Goal: Transaction & Acquisition: Purchase product/service

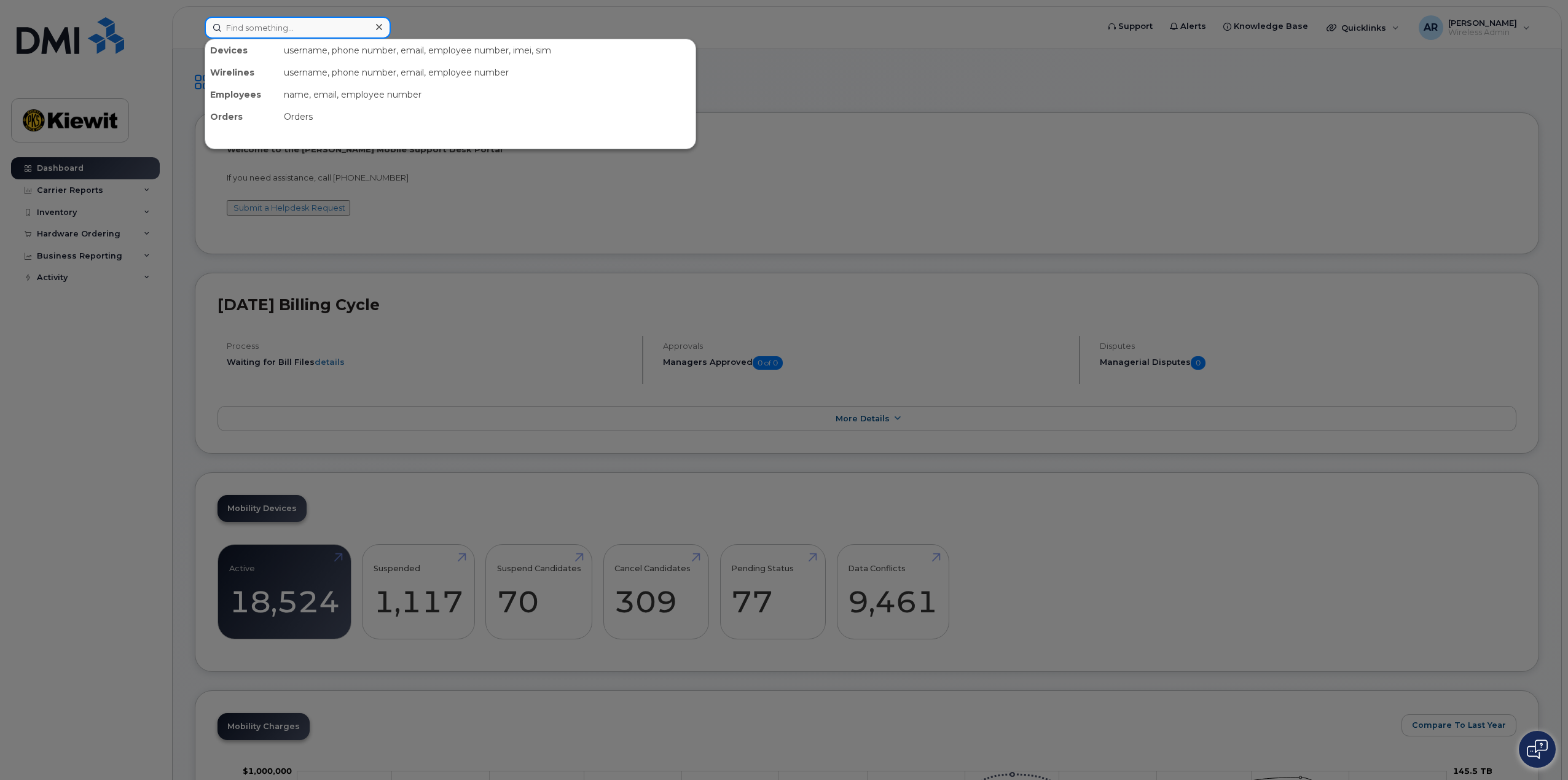
click at [285, 24] on input at bounding box center [297, 27] width 186 height 22
paste input "Patrick.McBride"
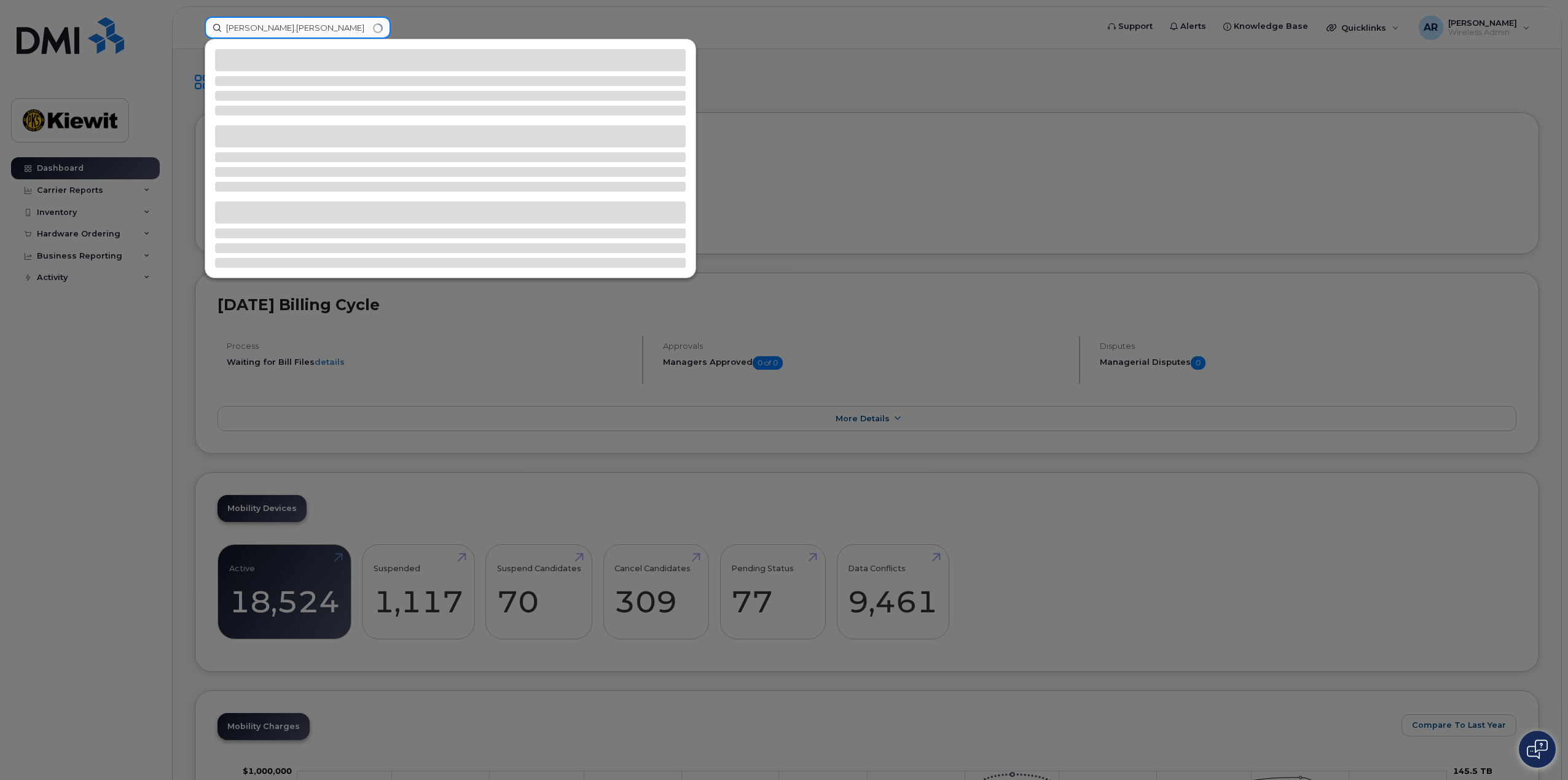
type input "Patrick.McBride"
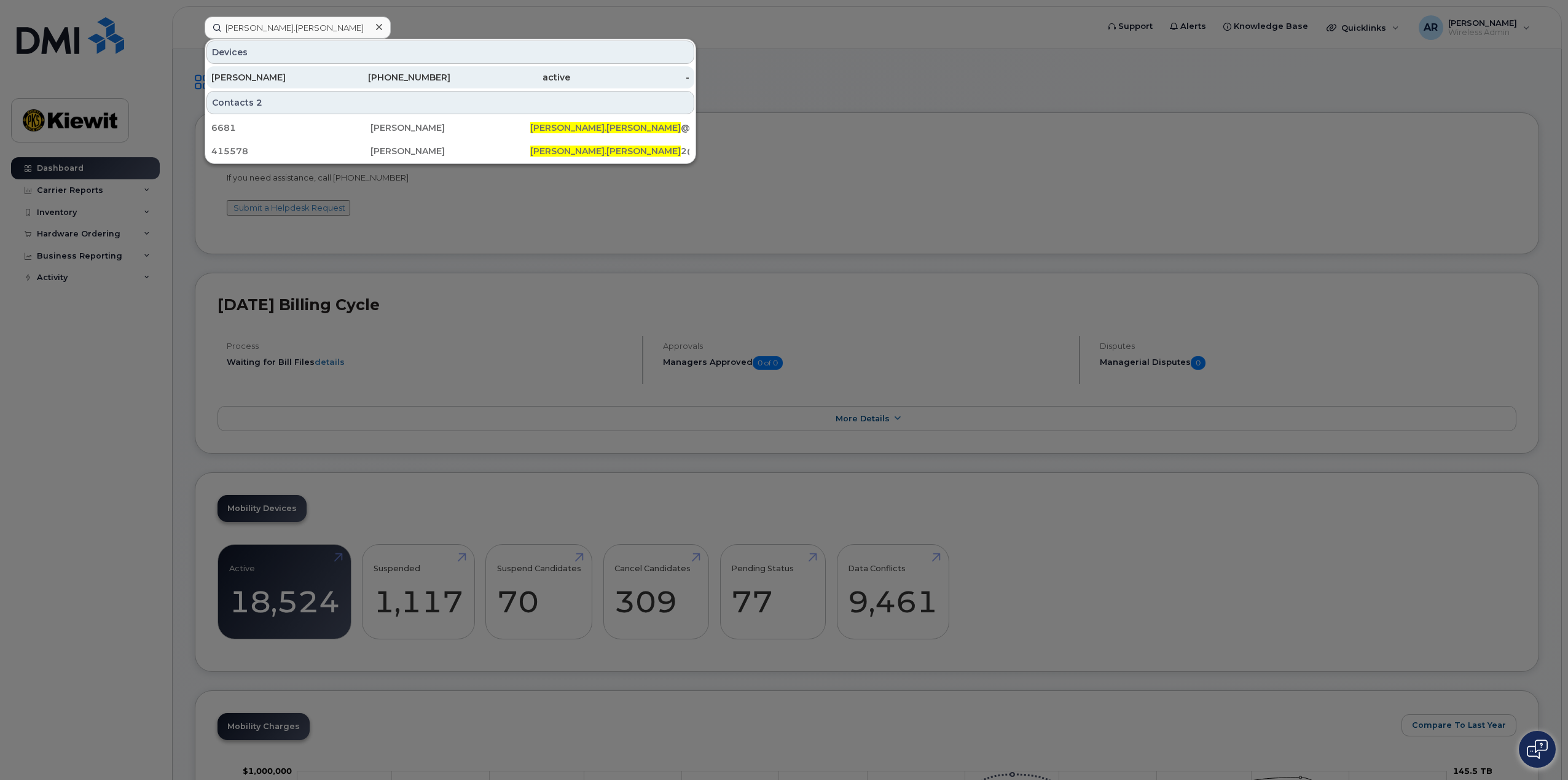
click at [330, 79] on div "[PERSON_NAME]" at bounding box center [270, 77] width 120 height 13
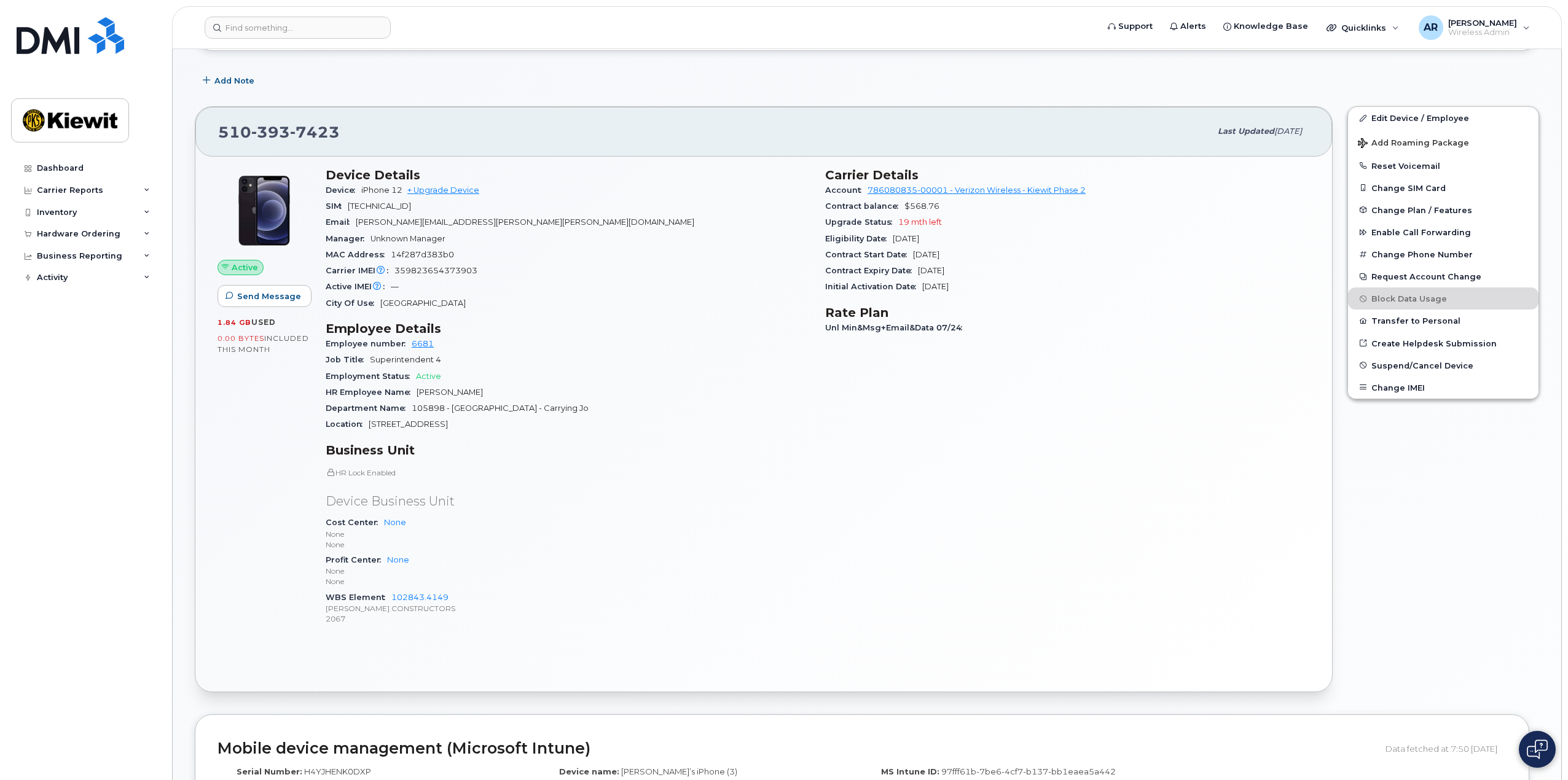
scroll to position [184, 0]
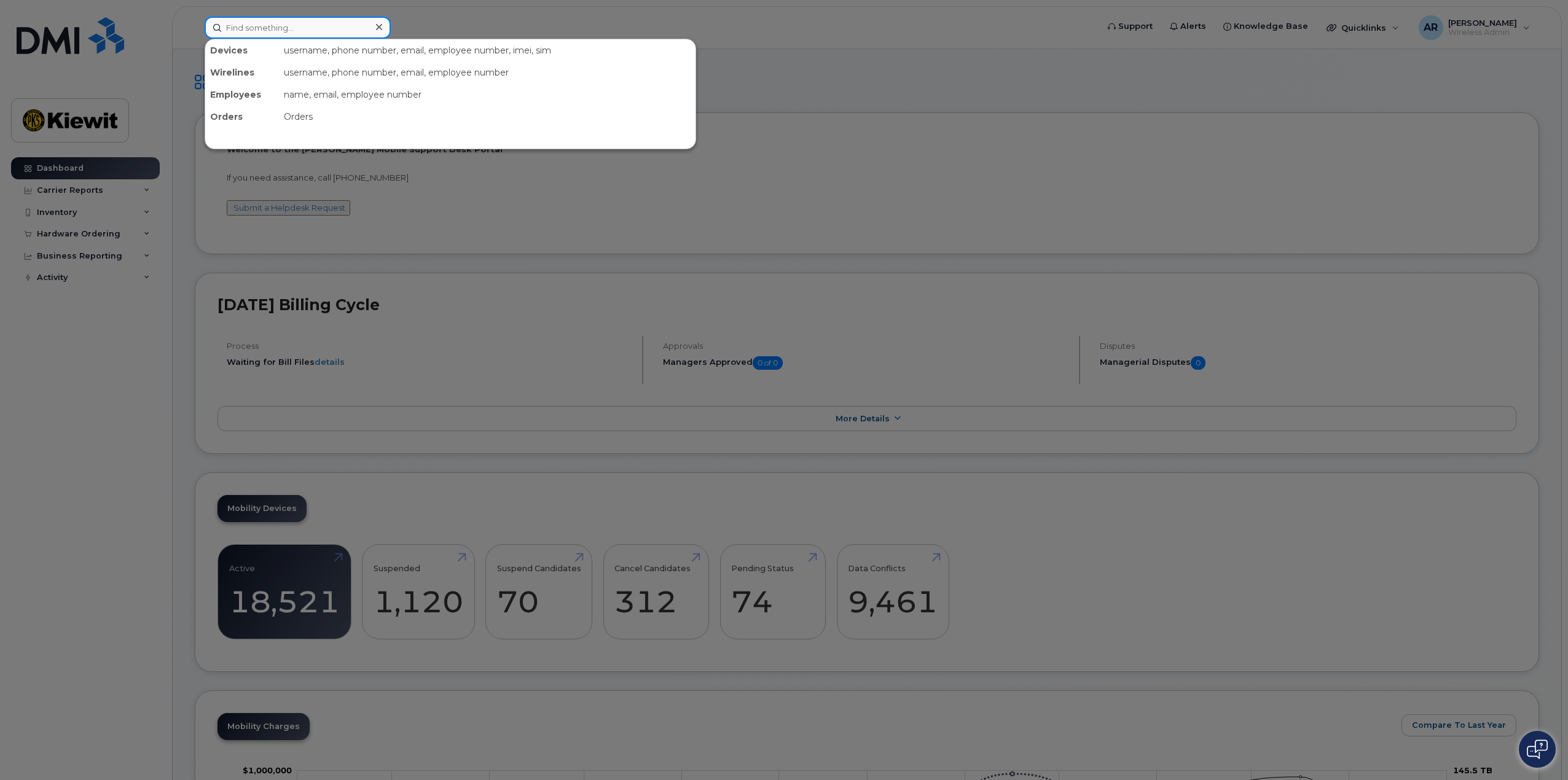
click at [296, 17] on input at bounding box center [297, 27] width 186 height 22
paste input "Patrick.McBride"
type input "Patrick.McBride"
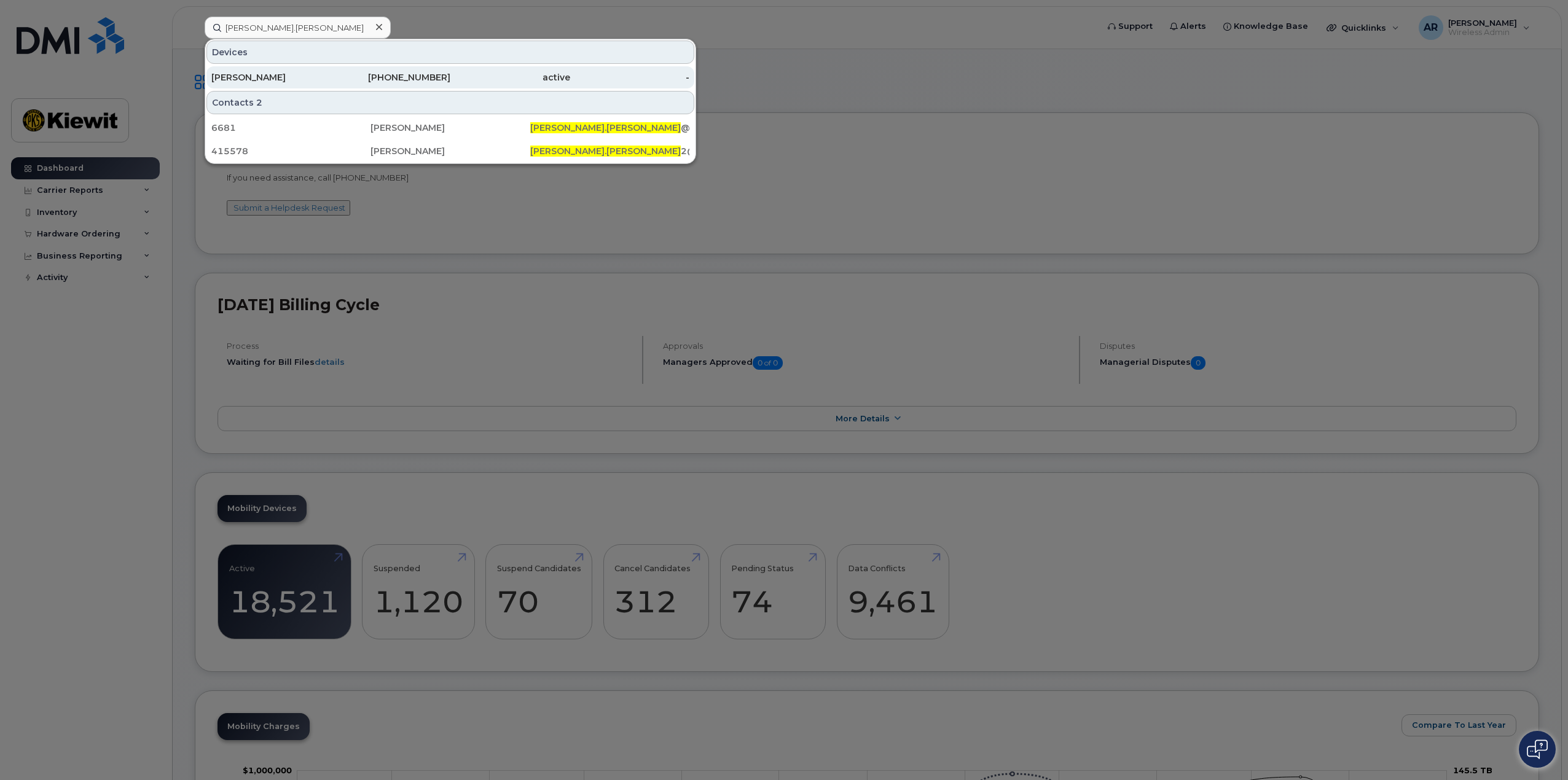
click at [450, 81] on div "active" at bounding box center [510, 77] width 120 height 13
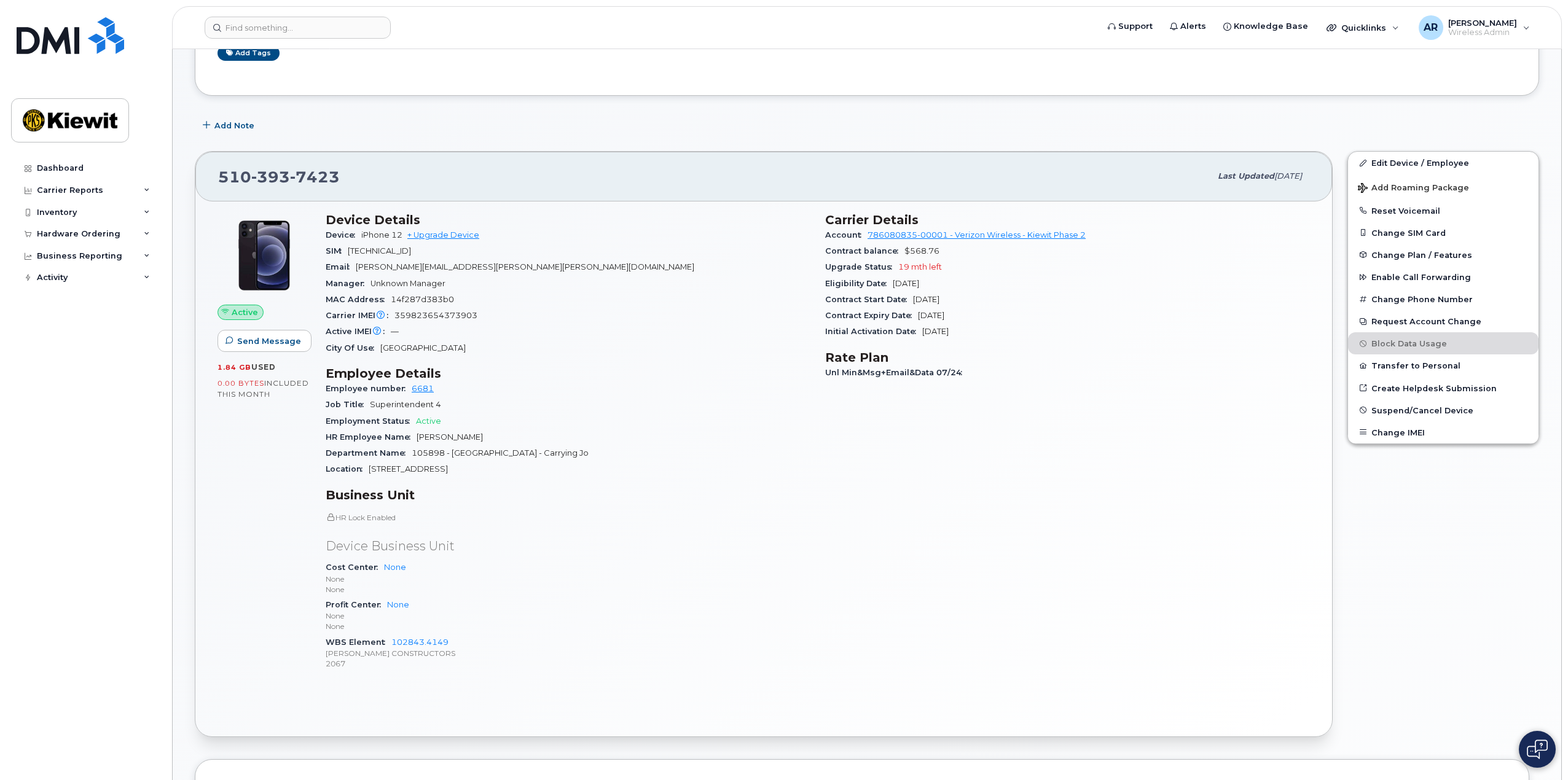
scroll to position [184, 0]
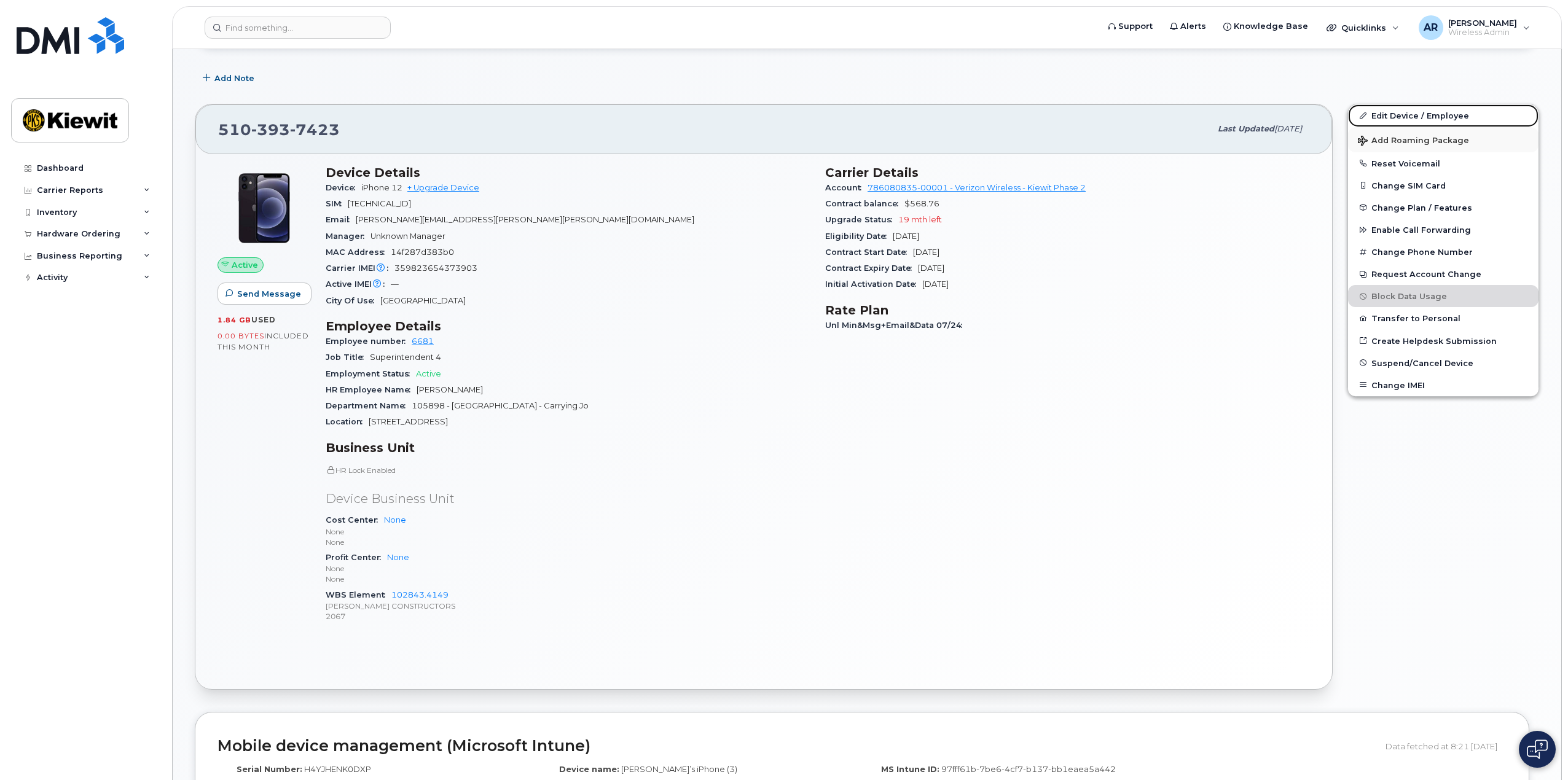
drag, startPoint x: 1410, startPoint y: 113, endPoint x: 1413, endPoint y: 127, distance: 14.3
click at [1410, 113] on link "Edit Device / Employee" at bounding box center [1443, 115] width 191 height 22
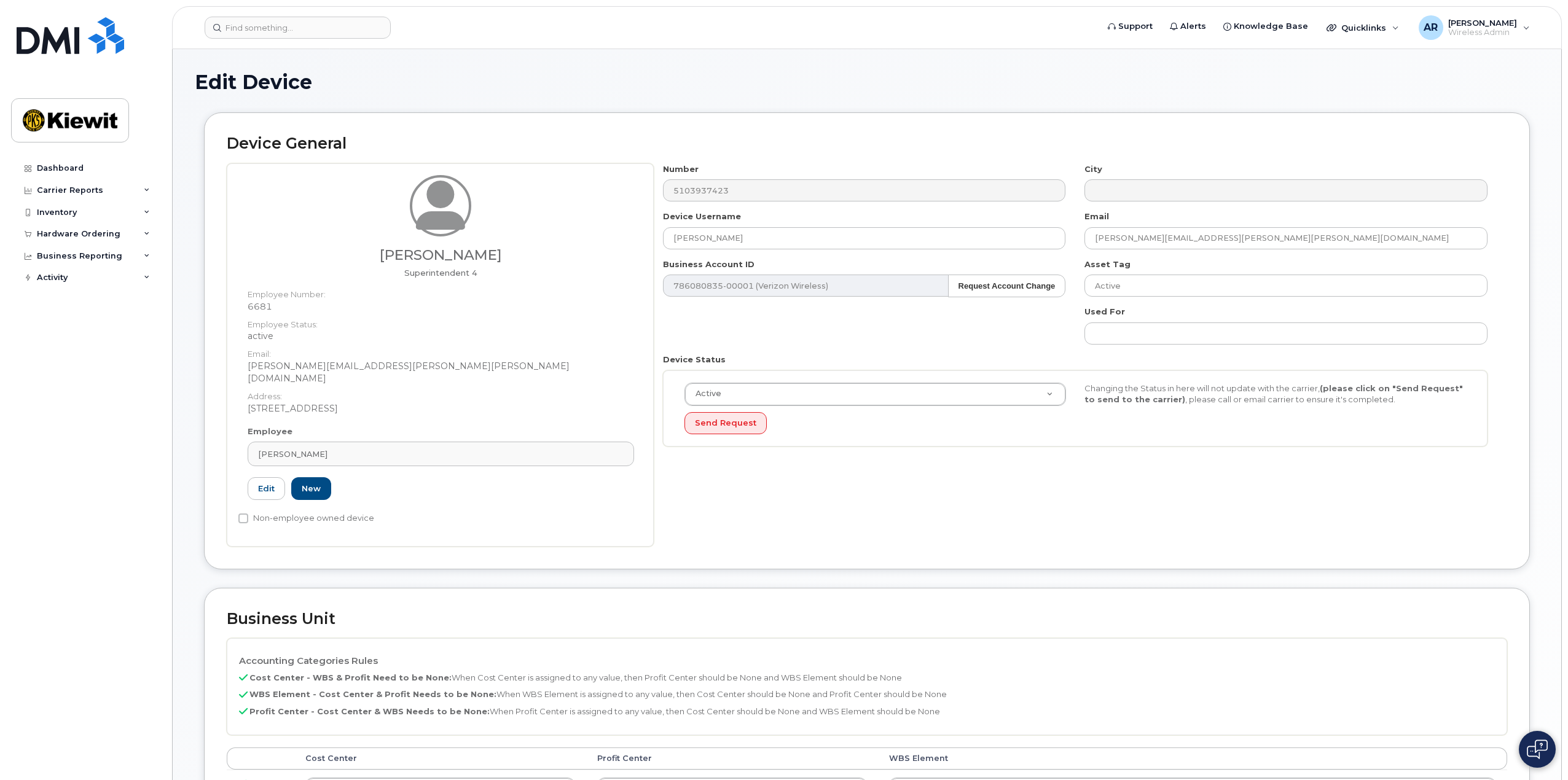
click at [440, 567] on div "Device General [PERSON_NAME] Superintendent 4 Employee Number: 6681 Employee St…" at bounding box center [867, 350] width 1344 height 476
click at [788, 339] on div "Number 5103937423 City Device Username Patrick McBride Email PATRICK.MCBRIDE@KI…" at bounding box center [1075, 309] width 843 height 293
drag, startPoint x: 232, startPoint y: 97, endPoint x: 234, endPoint y: 89, distance: 8.2
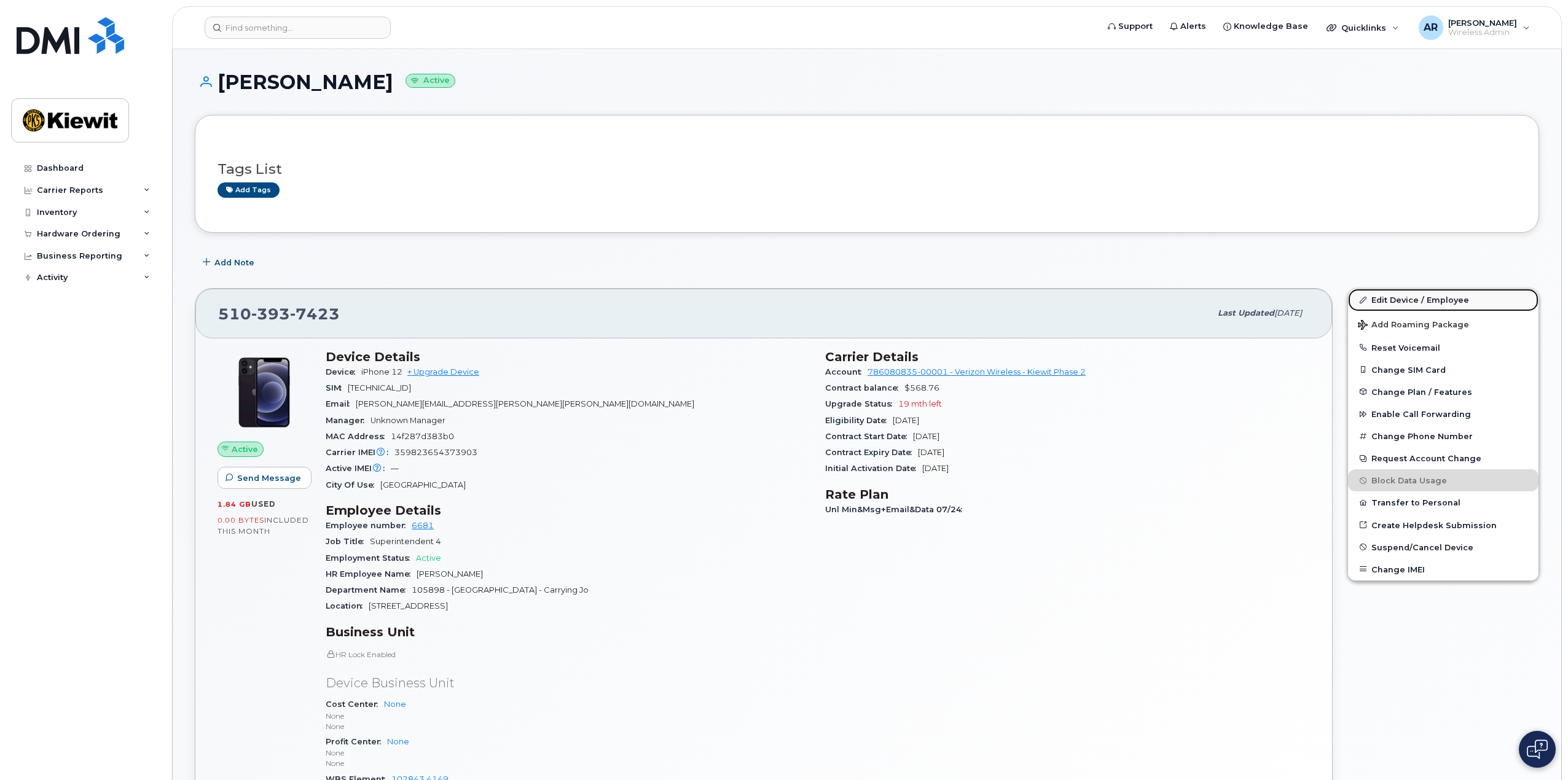
click at [1402, 300] on link "Edit Device / Employee" at bounding box center [1443, 300] width 191 height 22
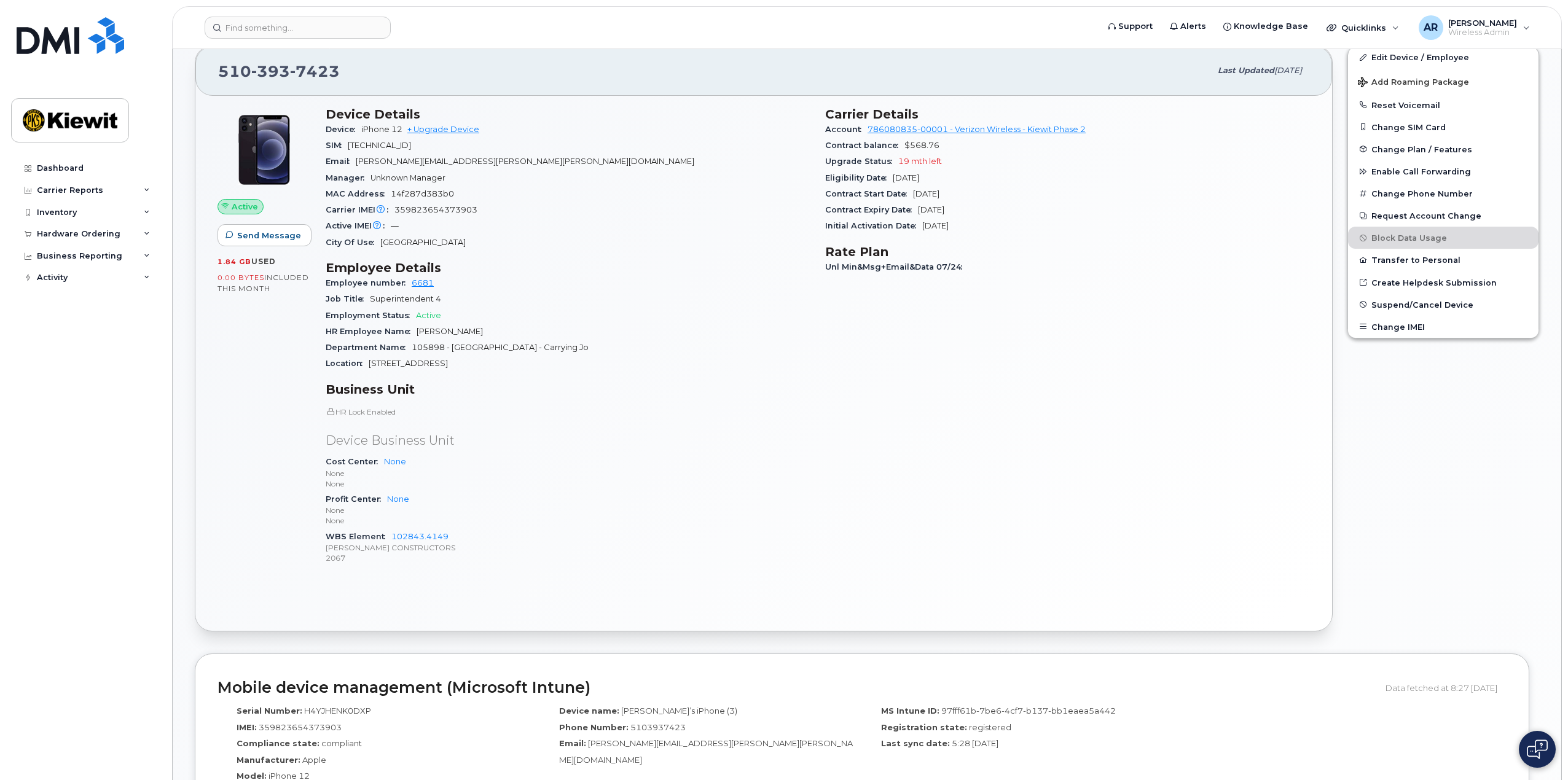
scroll to position [183, 0]
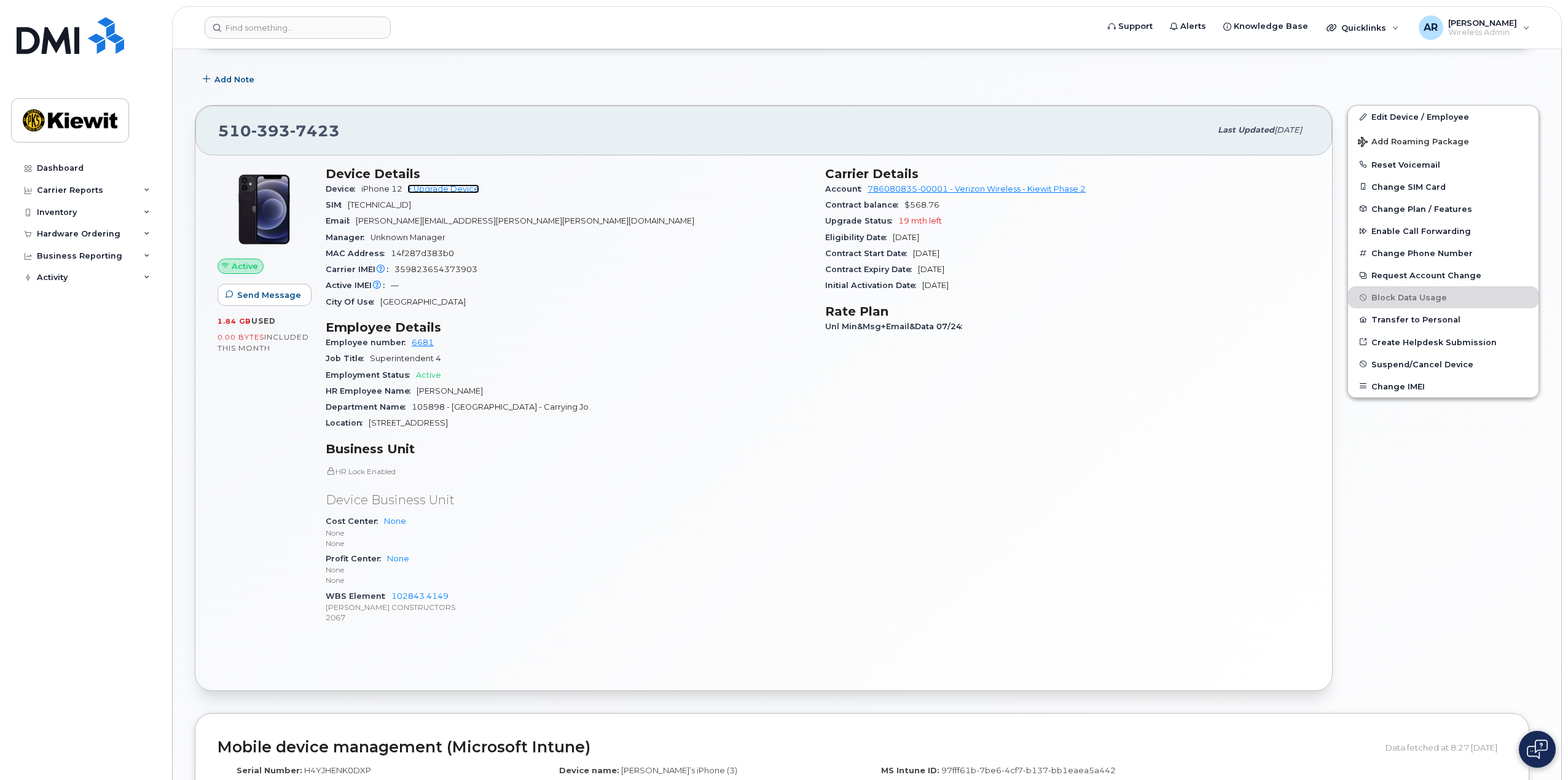
click at [448, 188] on link "+ Upgrade Device" at bounding box center [444, 188] width 72 height 9
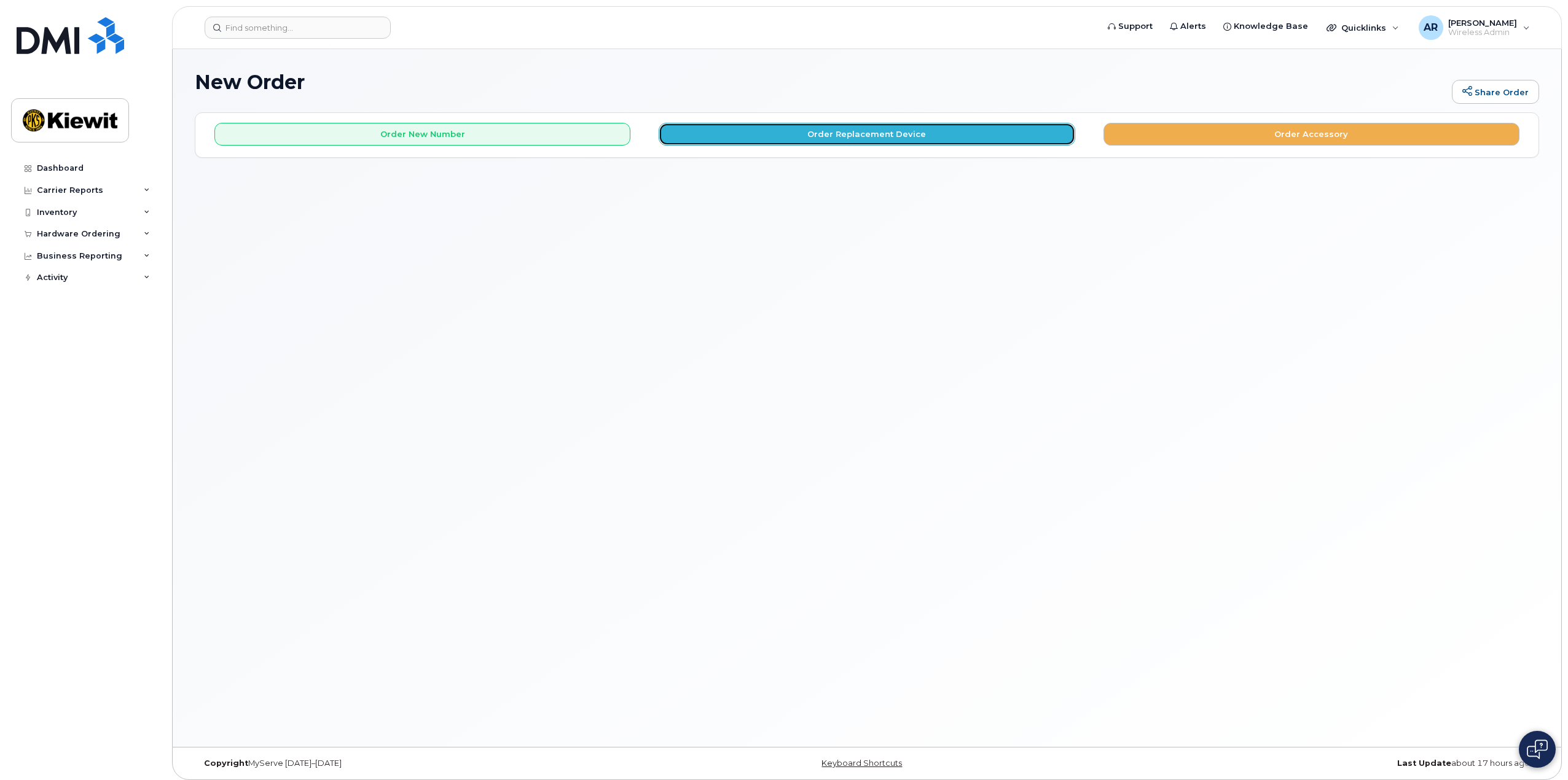
click at [867, 127] on button "Order Replacement Device" at bounding box center [867, 133] width 416 height 22
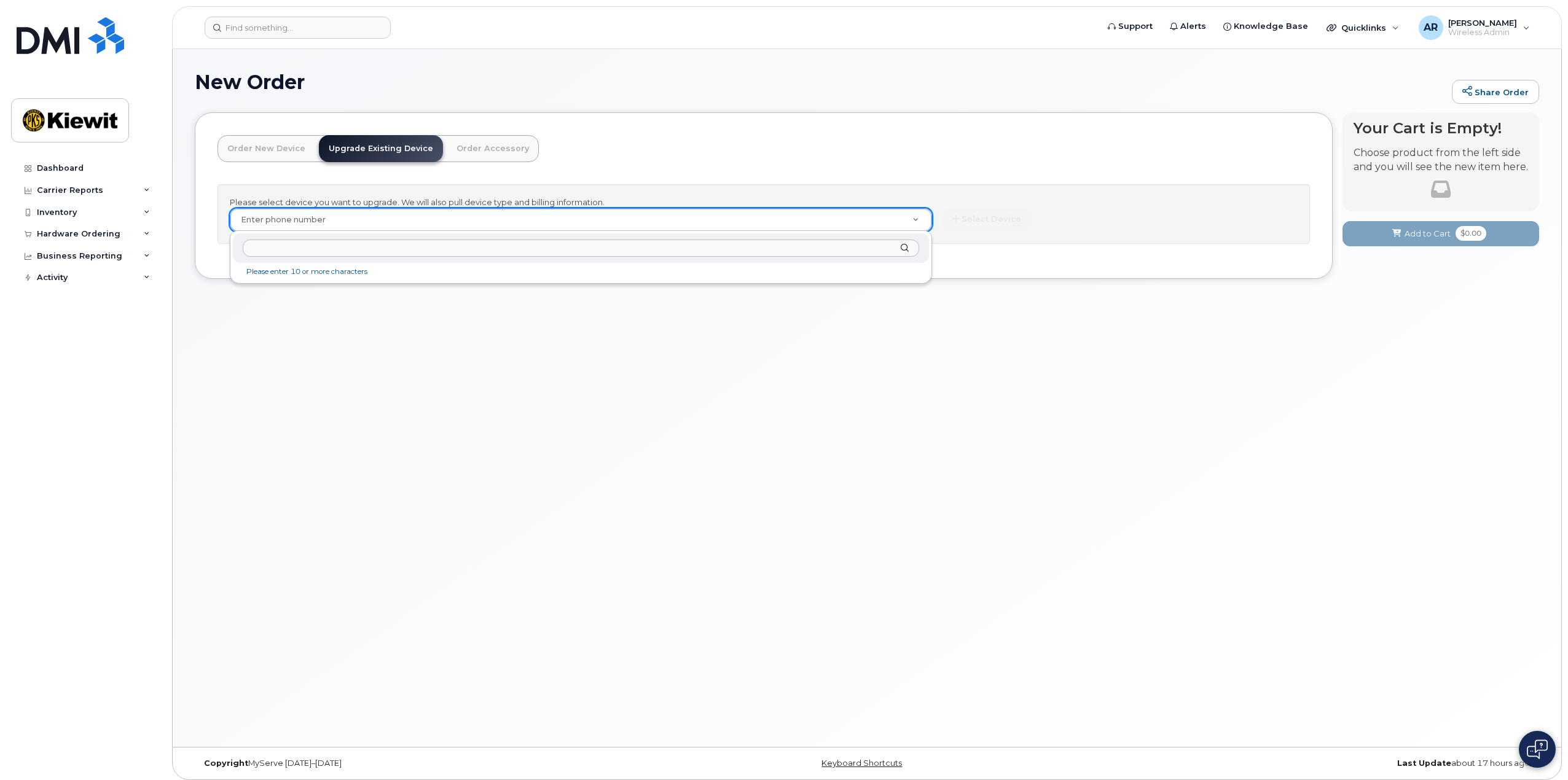
paste input "[PHONE_NUMBER]"
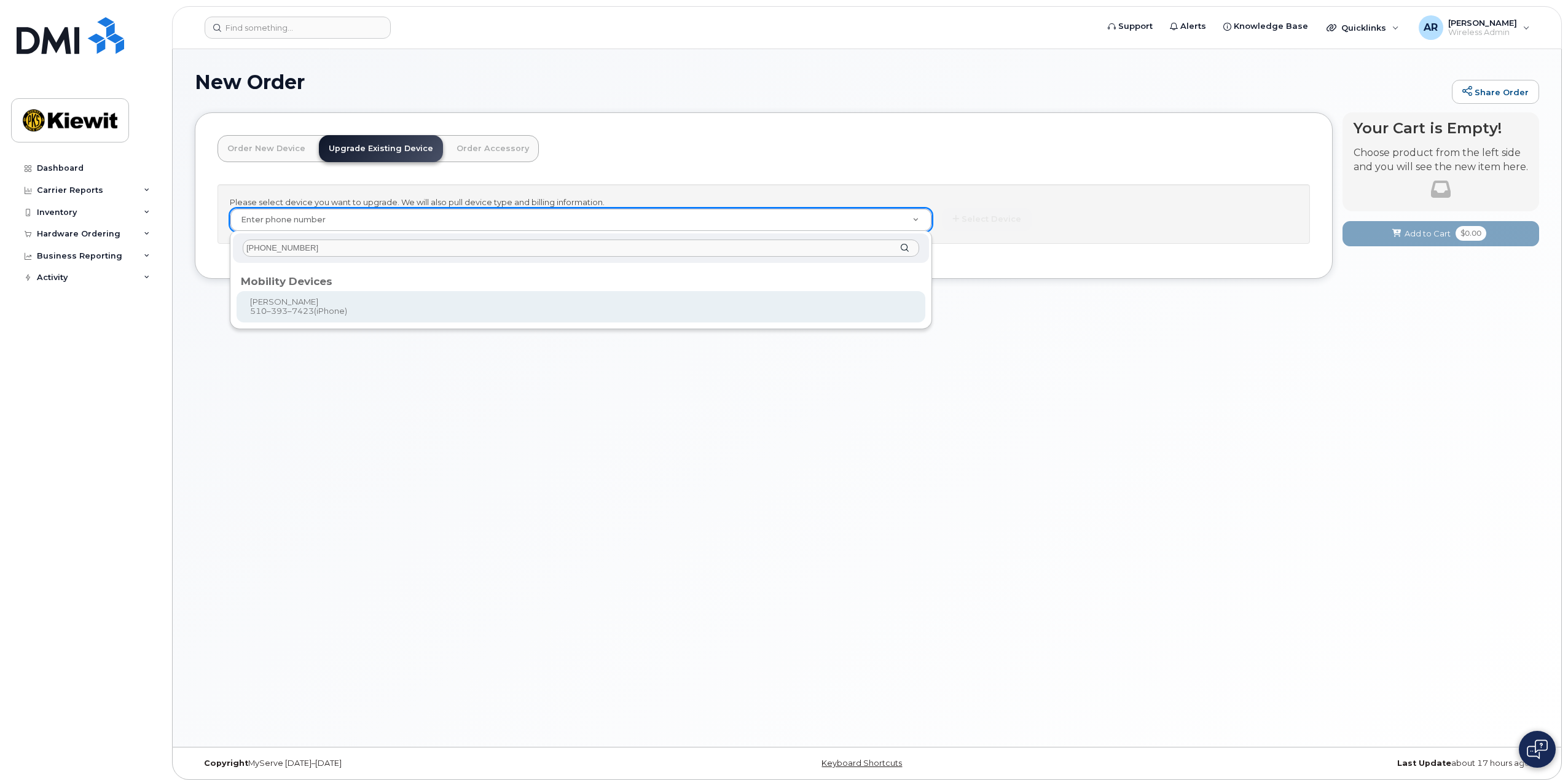
type input "[PHONE_NUMBER]"
type input "1169279"
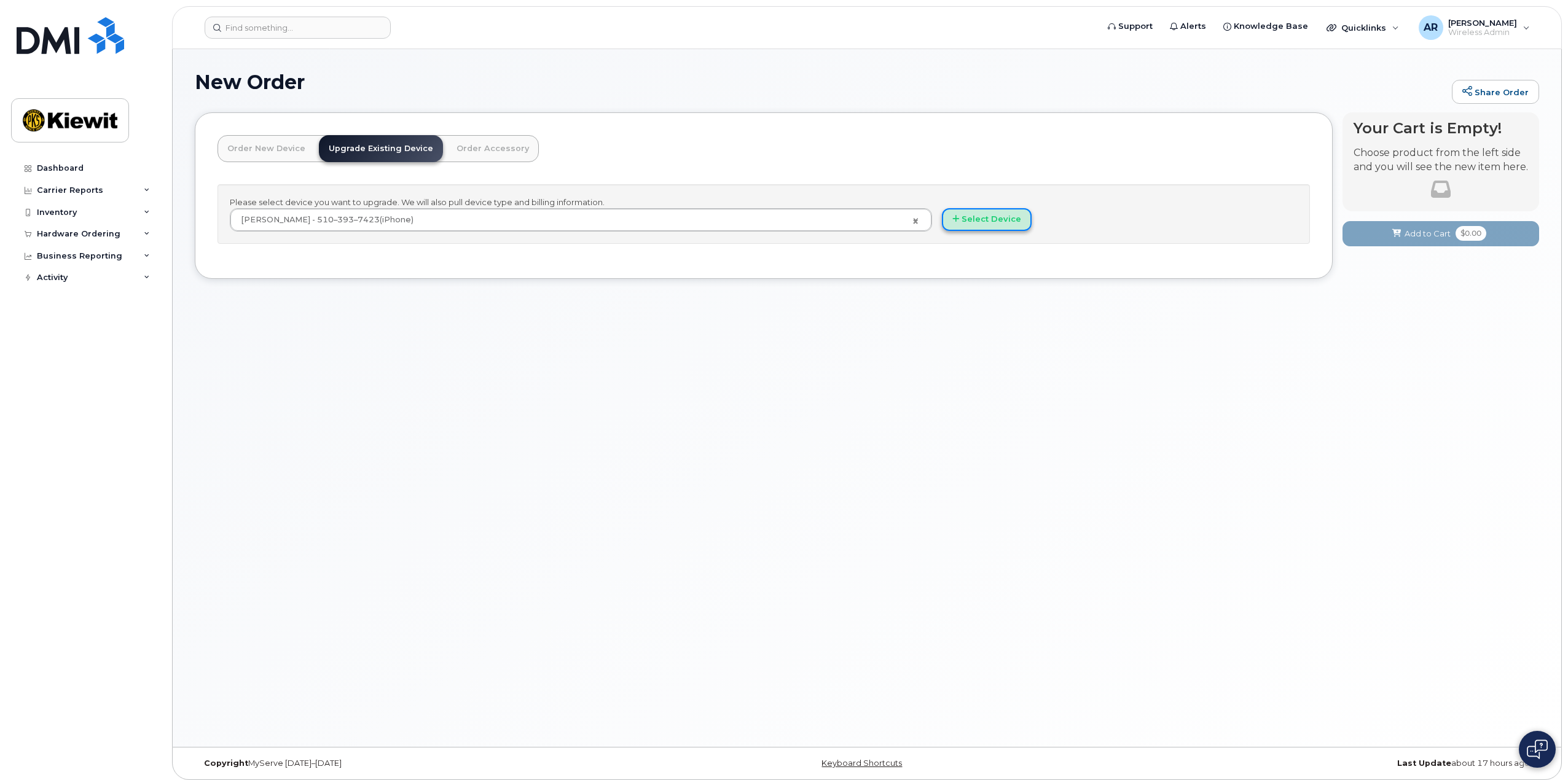
click at [983, 225] on button "Select Device" at bounding box center [986, 219] width 89 height 22
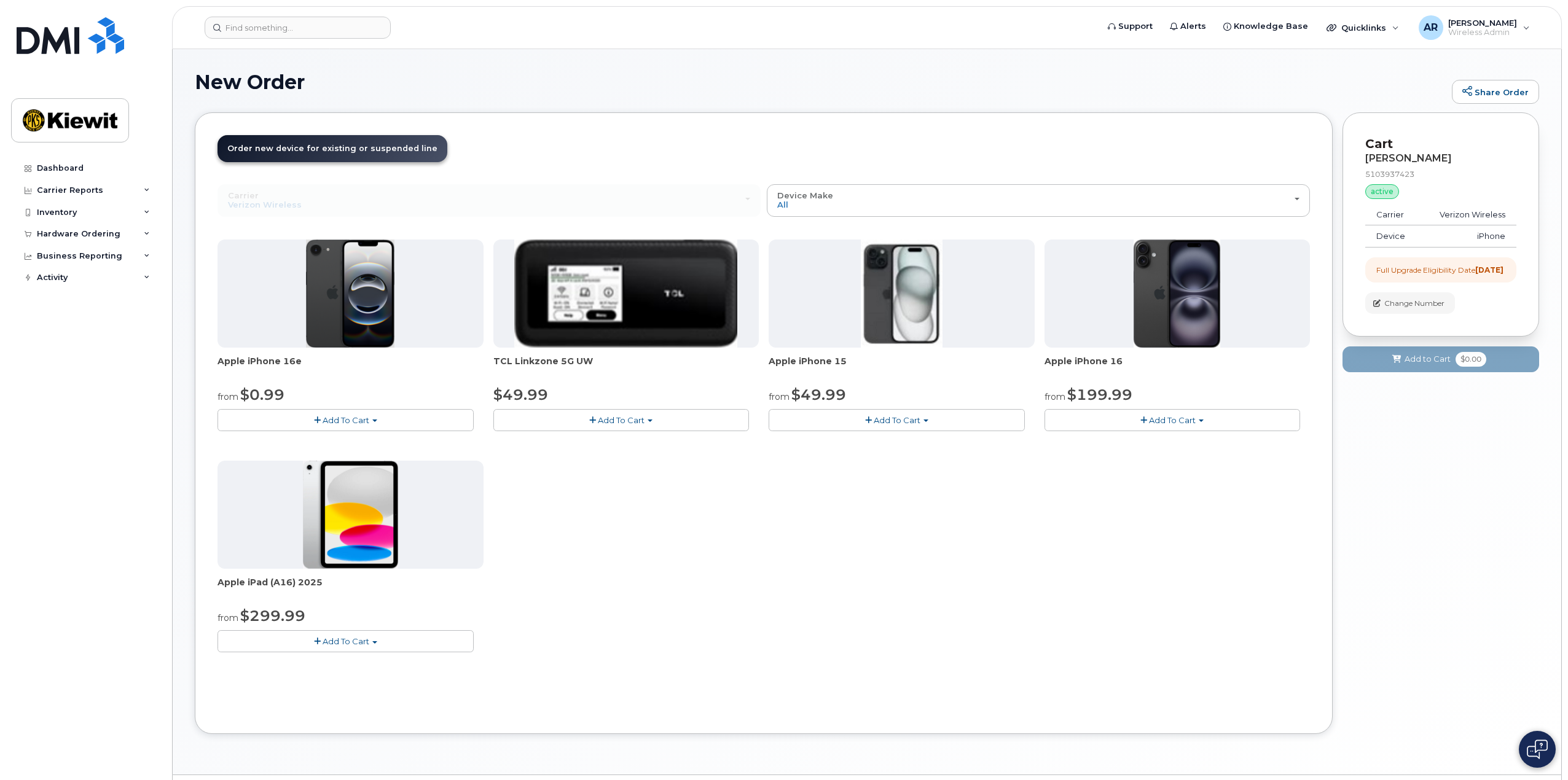
click at [335, 418] on span "Add To Cart" at bounding box center [346, 420] width 47 height 10
click at [308, 443] on link "$0.99 - 2 Year Upgrade (128GB)" at bounding box center [298, 443] width 155 height 16
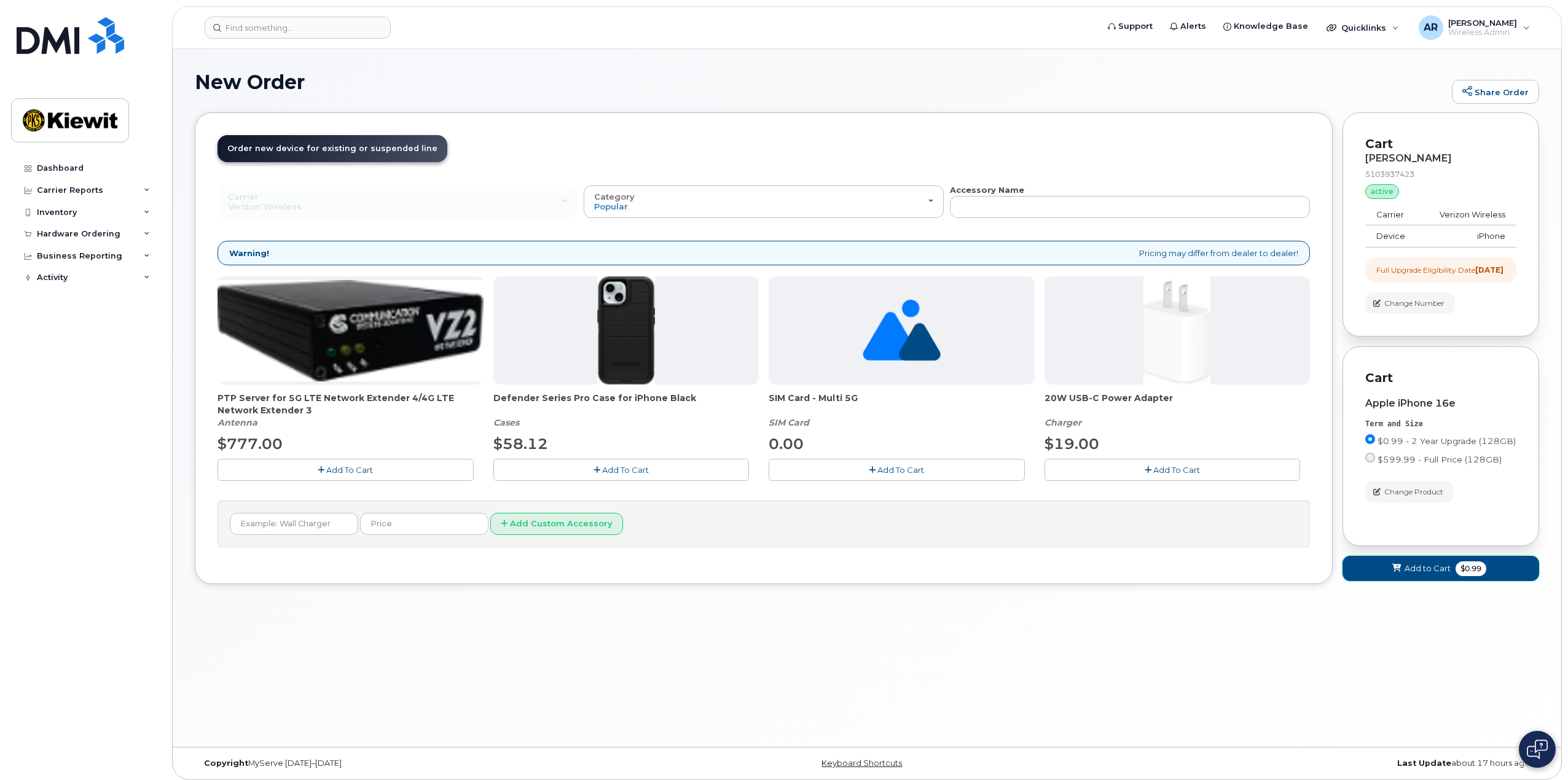
click at [1434, 575] on span "Add to Cart" at bounding box center [1427, 569] width 46 height 12
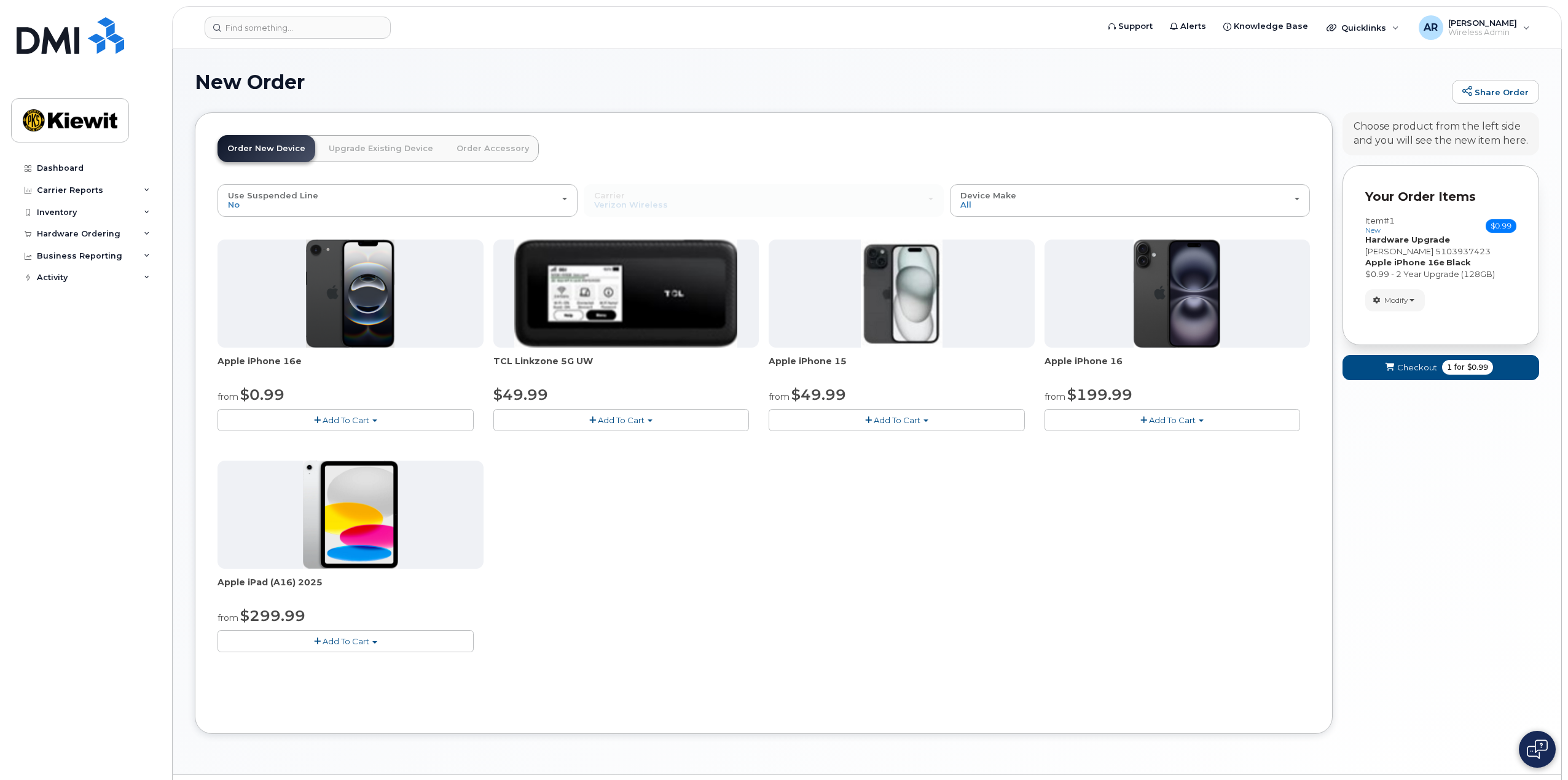
click at [692, 603] on div "Apple iPhone 16e from $0.99 Add To Cart $0.99 - 2 Year Activation (128GB) $599.…" at bounding box center [764, 455] width 1092 height 433
click at [494, 151] on link "Order Accessory" at bounding box center [492, 149] width 92 height 27
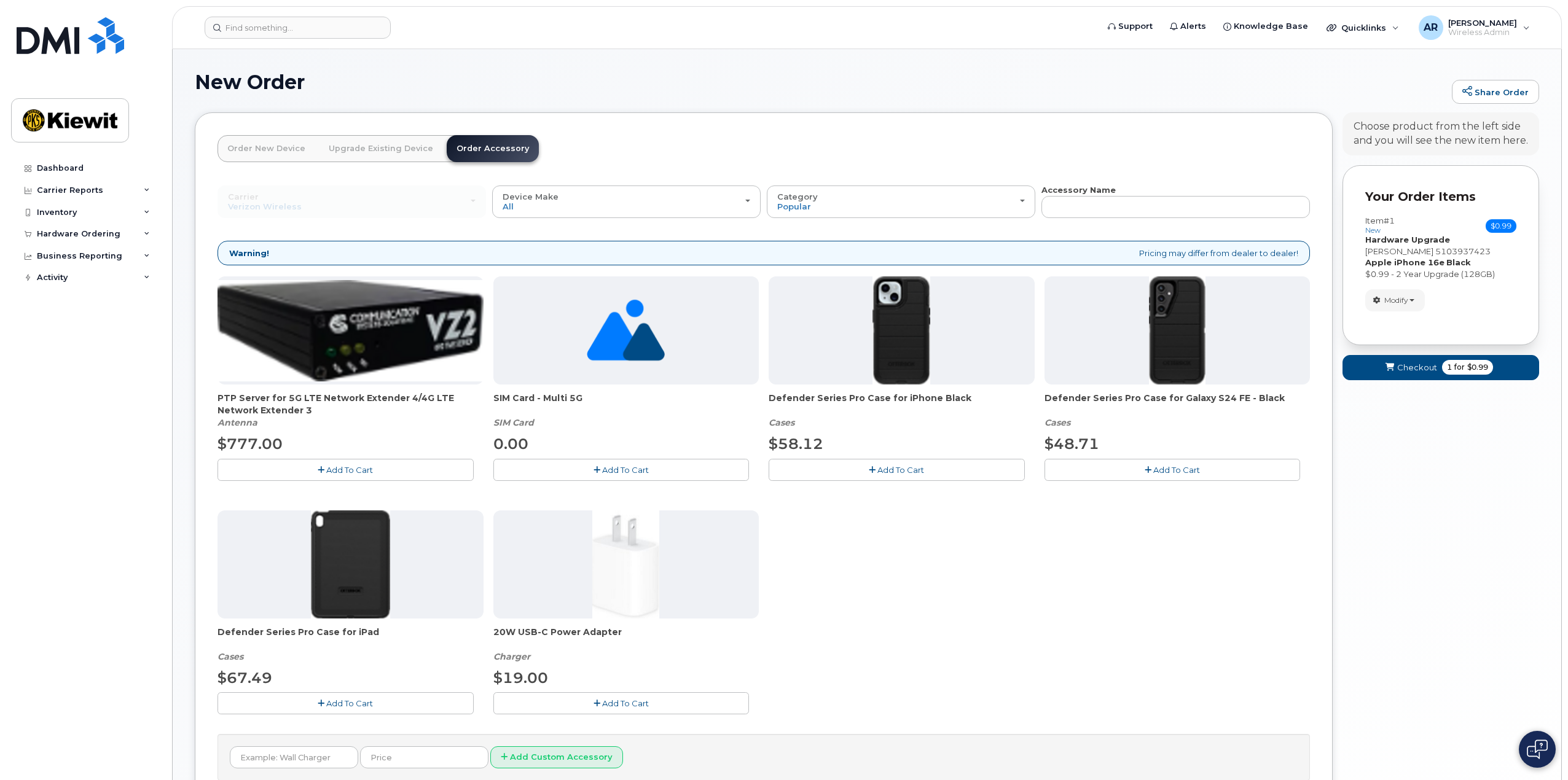
scroll to position [61, 0]
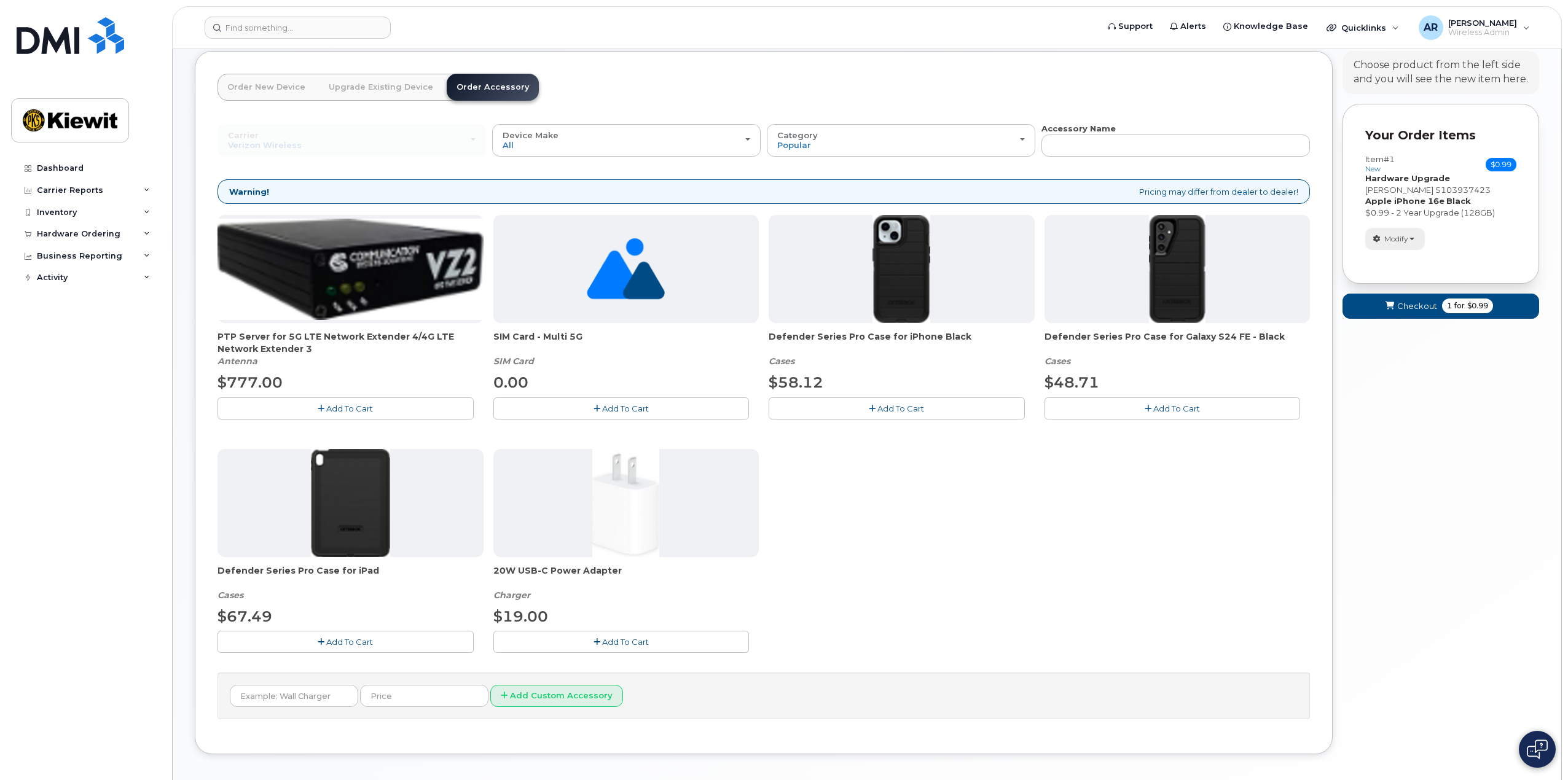
click at [1387, 236] on span "Modify" at bounding box center [1396, 238] width 24 height 11
click at [1392, 257] on link "change" at bounding box center [1424, 258] width 117 height 15
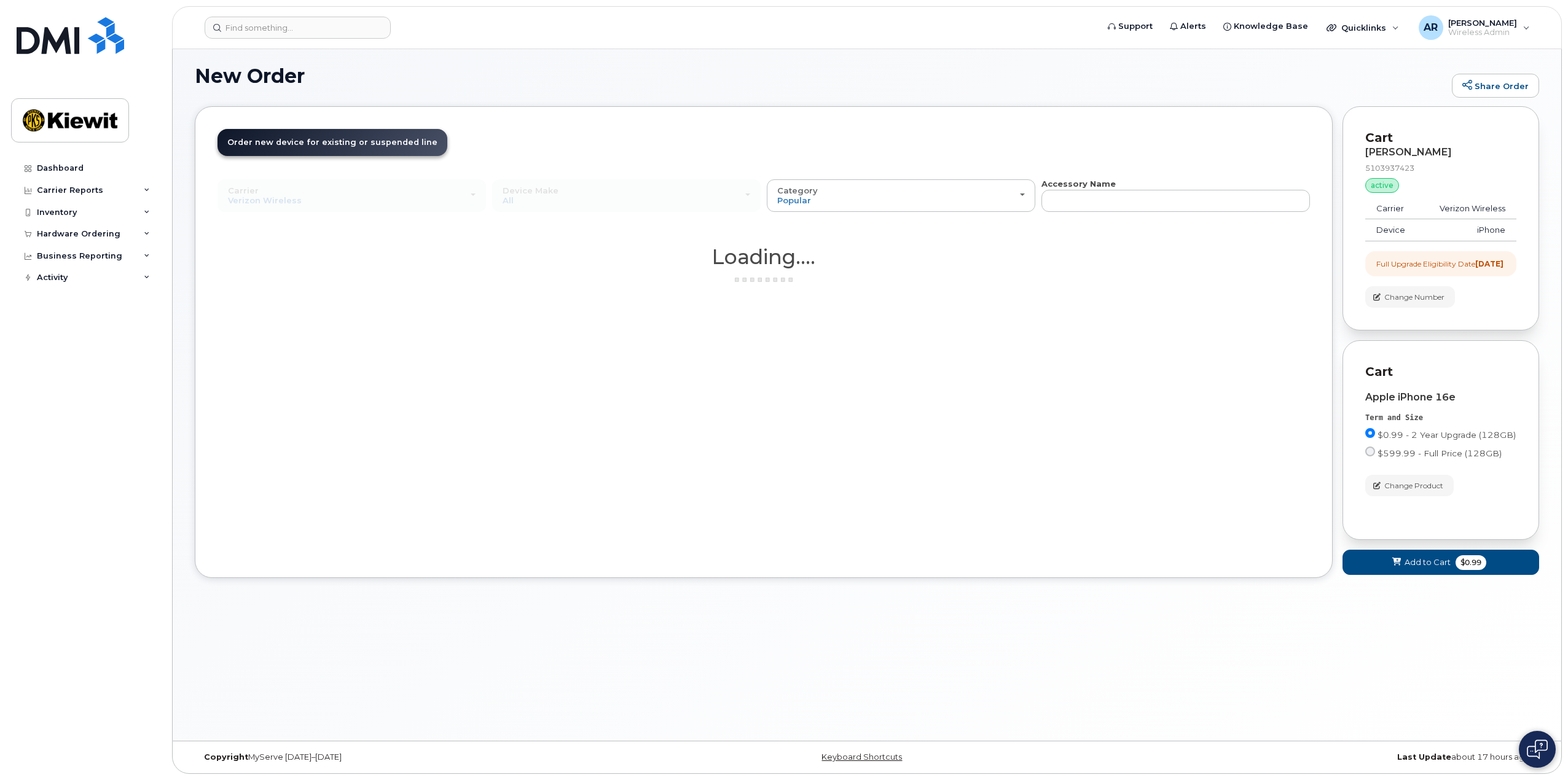
scroll to position [6, 0]
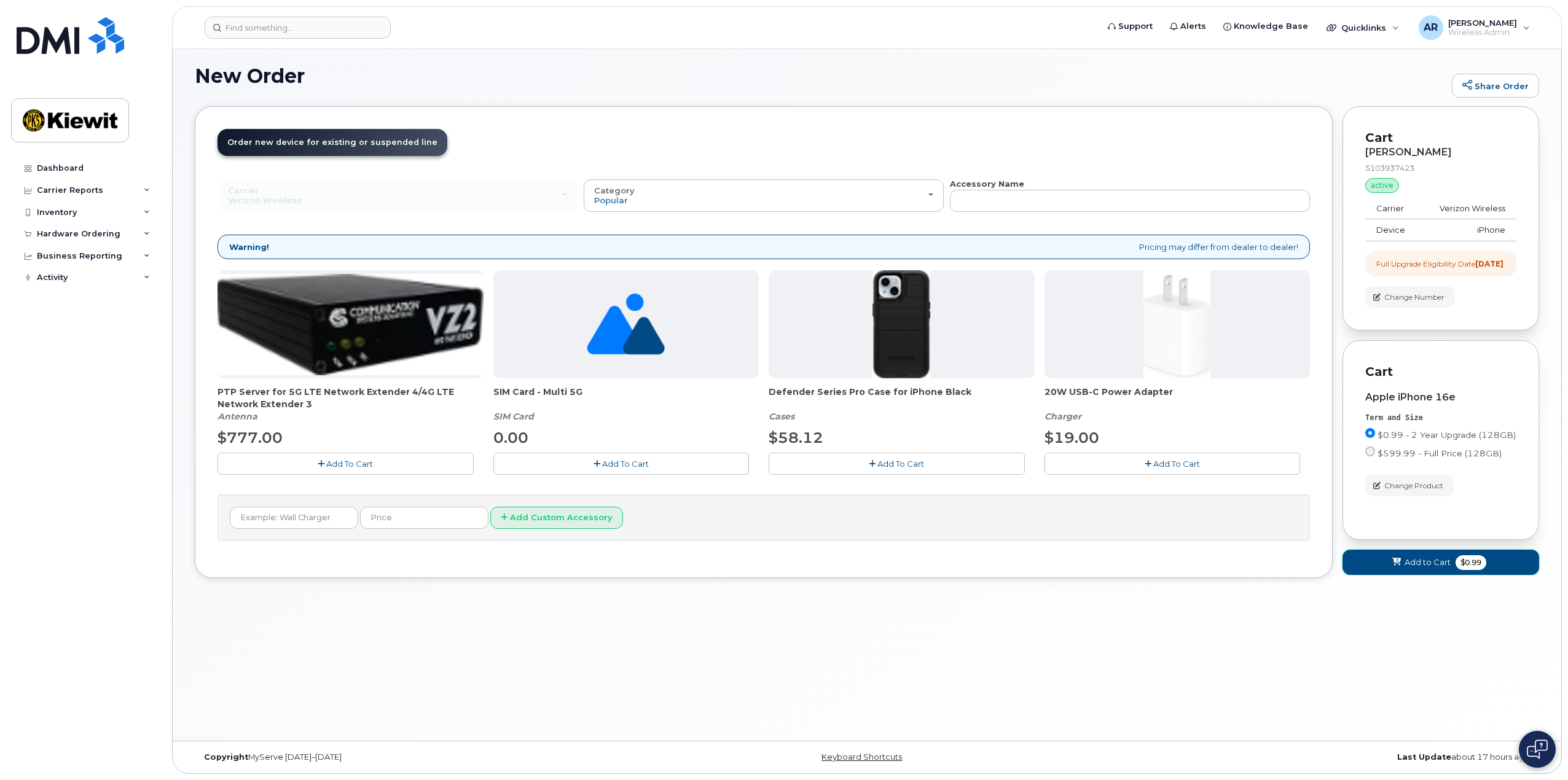
click at [1410, 568] on span "Add to Cart" at bounding box center [1427, 562] width 46 height 12
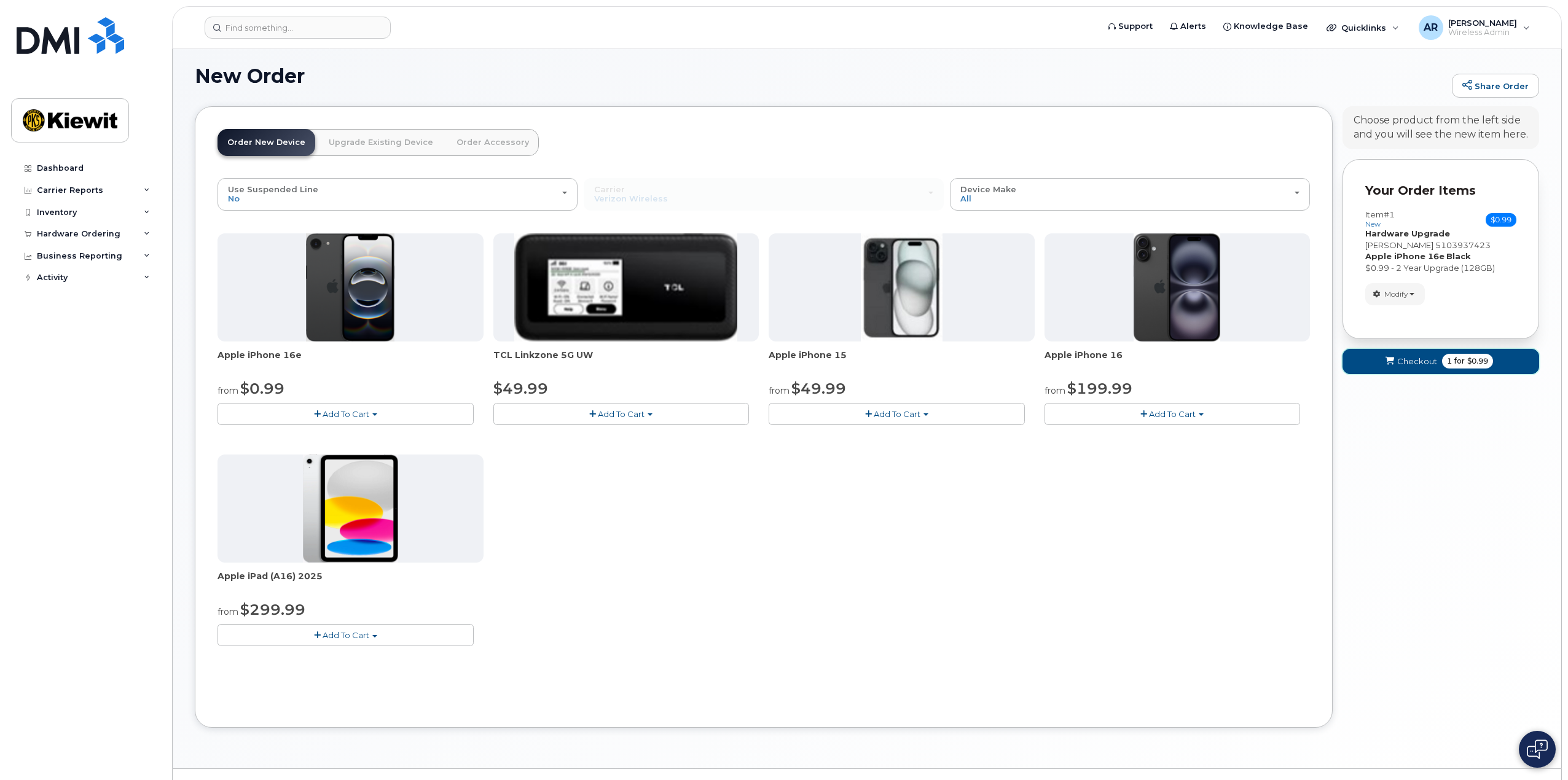
click at [1429, 363] on span "Checkout" at bounding box center [1416, 362] width 40 height 12
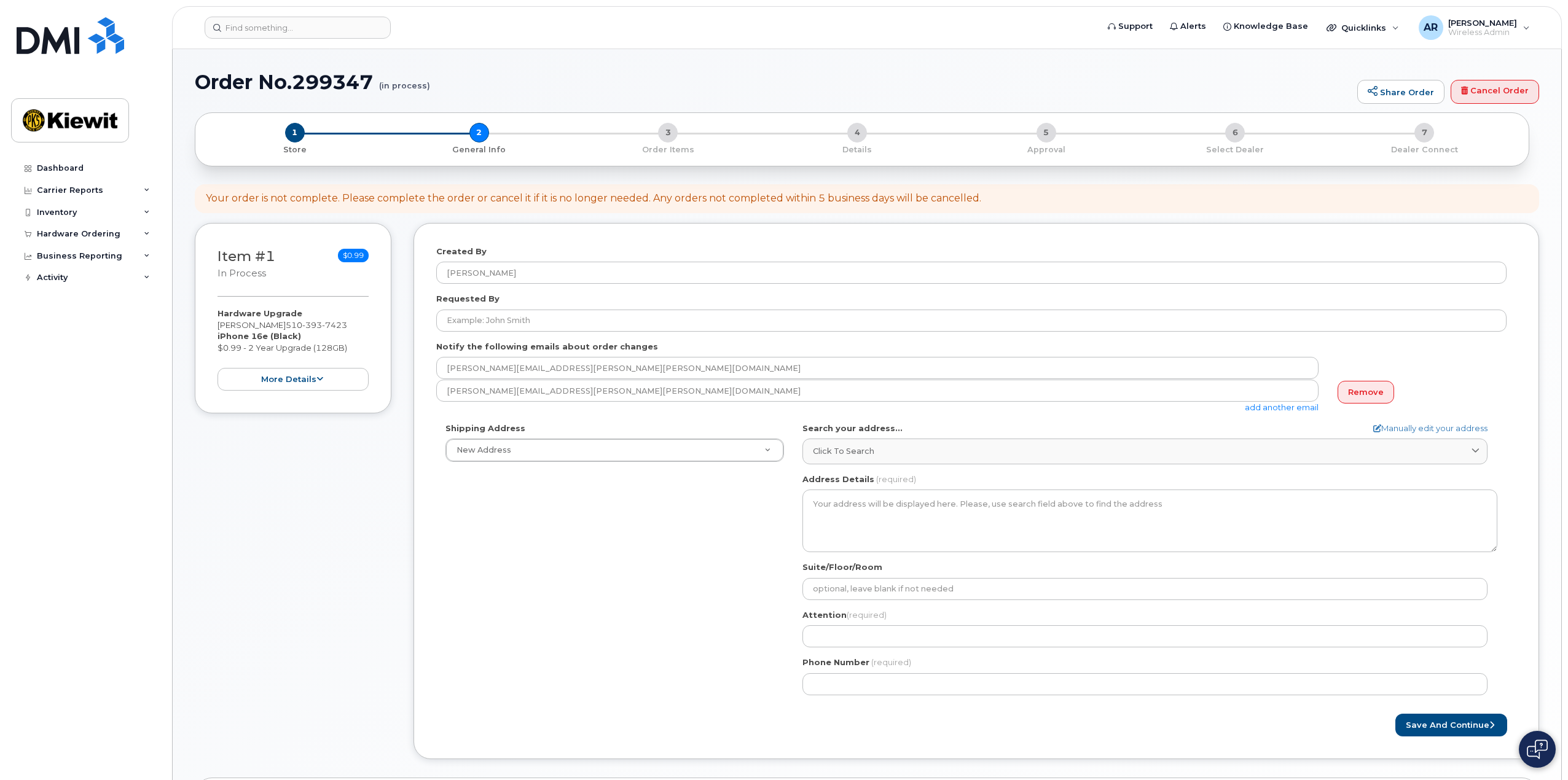
select select
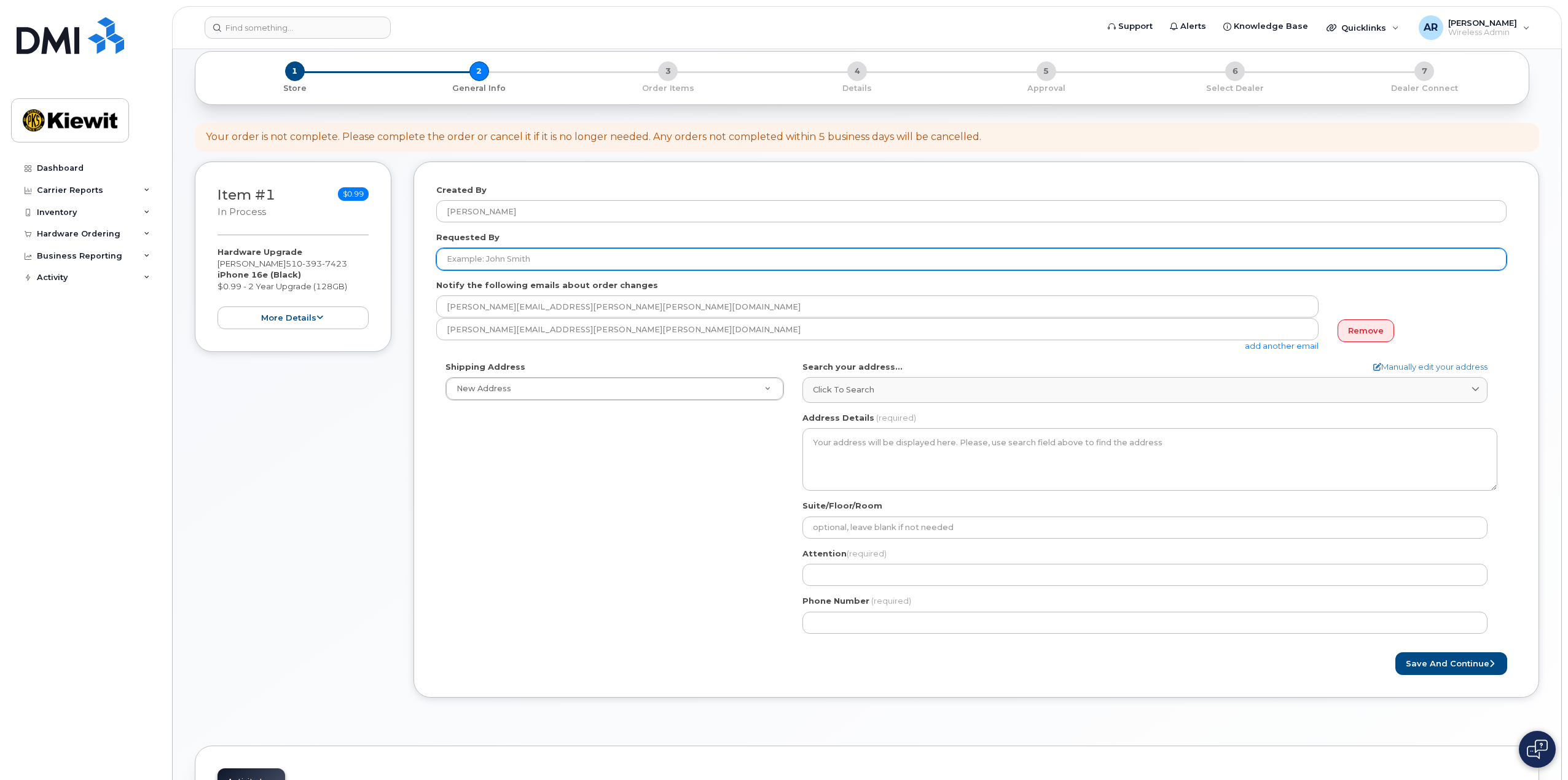
click at [470, 256] on input "Requested By" at bounding box center [971, 259] width 1070 height 22
type input "[PERSON_NAME]"
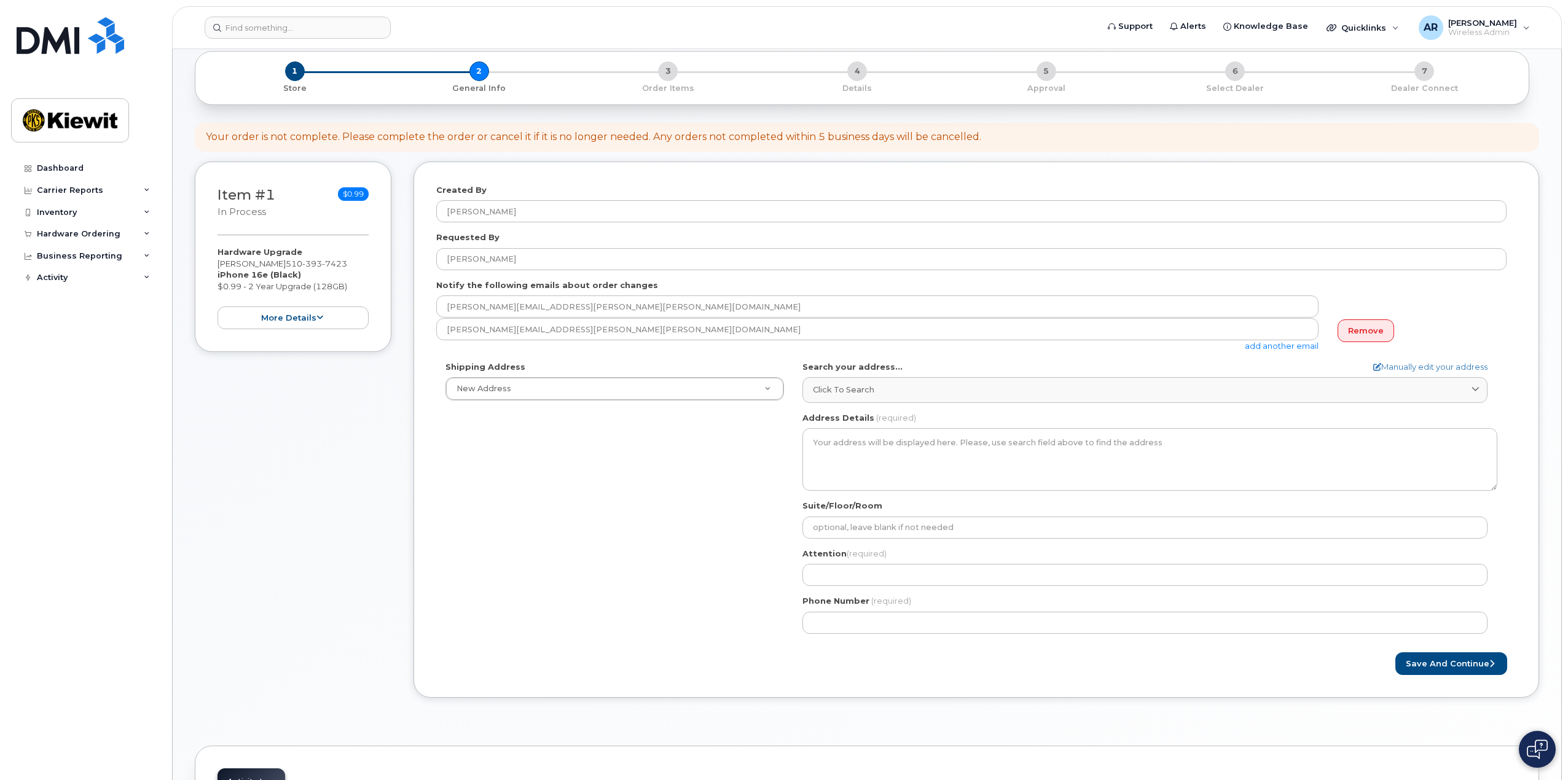
click at [276, 438] on div "Item #1 in process $0.99 Hardware Upgrade [PERSON_NAME] [PHONE_NUMBER] iPhone 1…" at bounding box center [293, 439] width 196 height 554
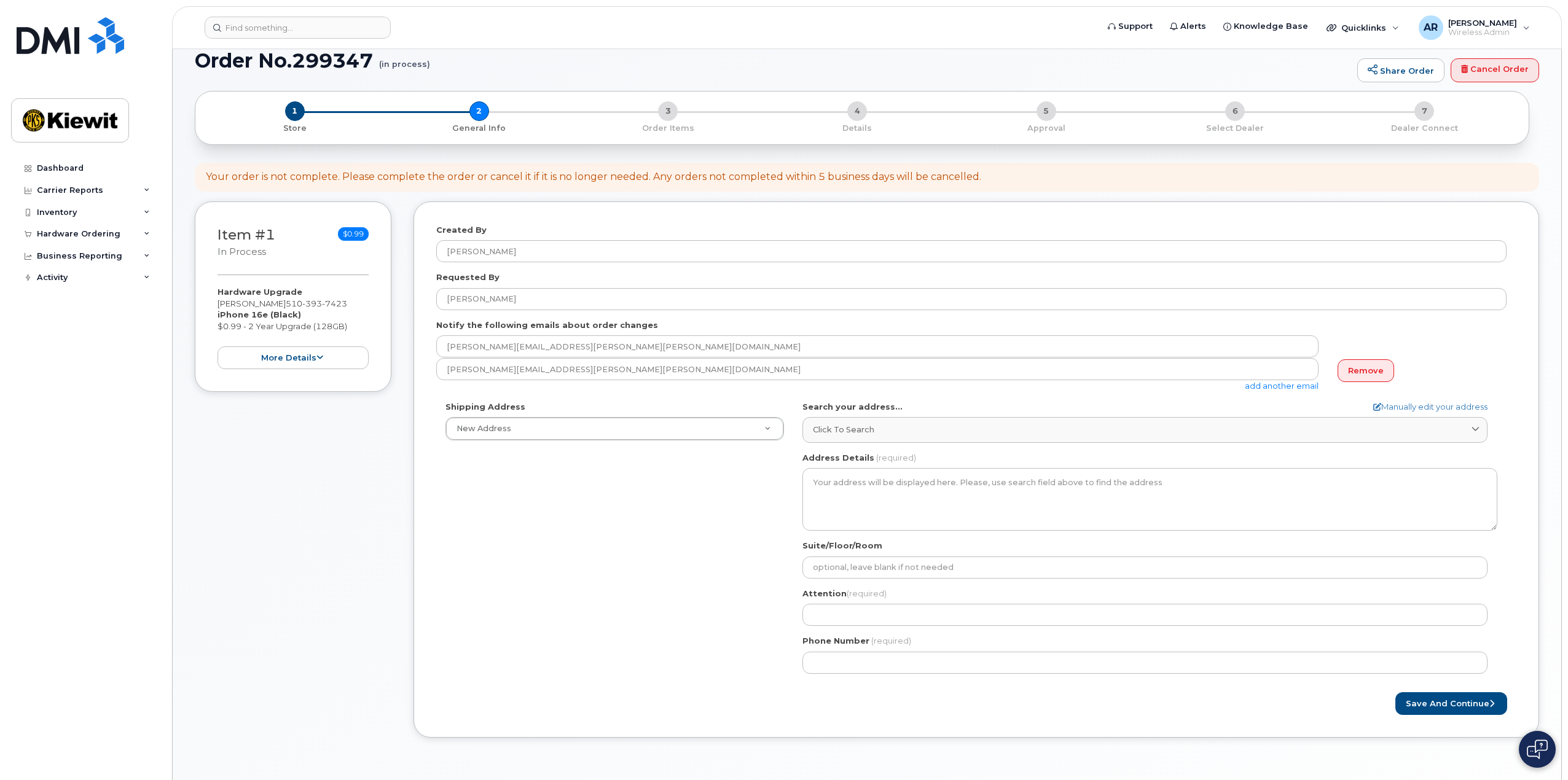
scroll to position [0, 0]
